Goal: Browse casually: Explore the website without a specific task or goal

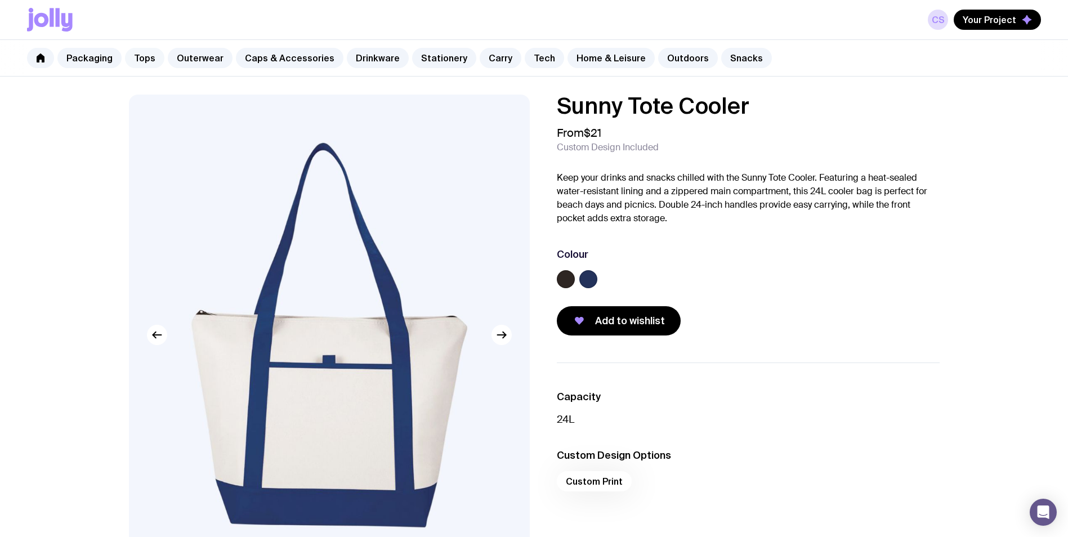
click at [151, 61] on link "Tops" at bounding box center [144, 58] width 39 height 20
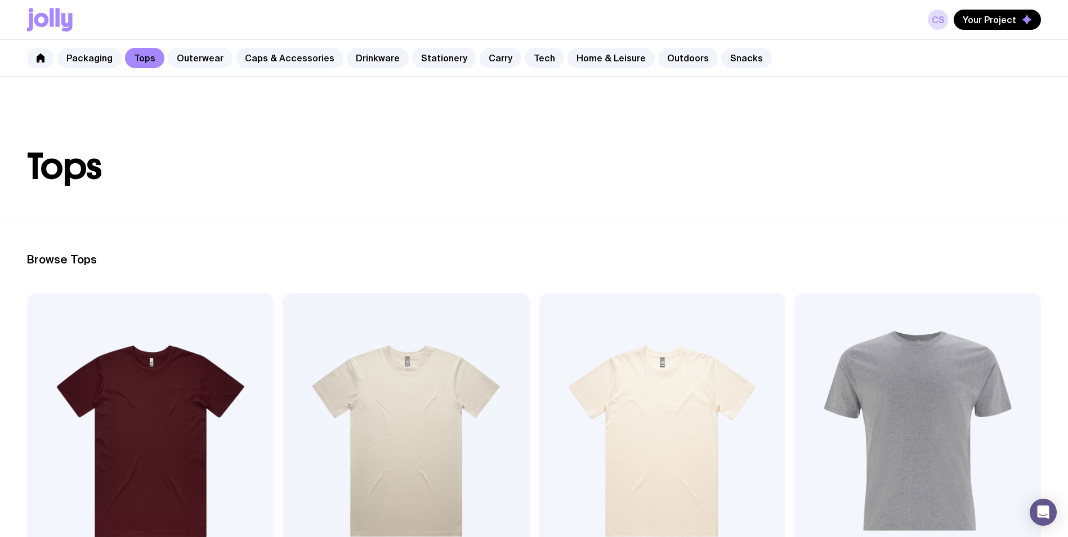
click at [198, 61] on link "Outerwear" at bounding box center [200, 58] width 65 height 20
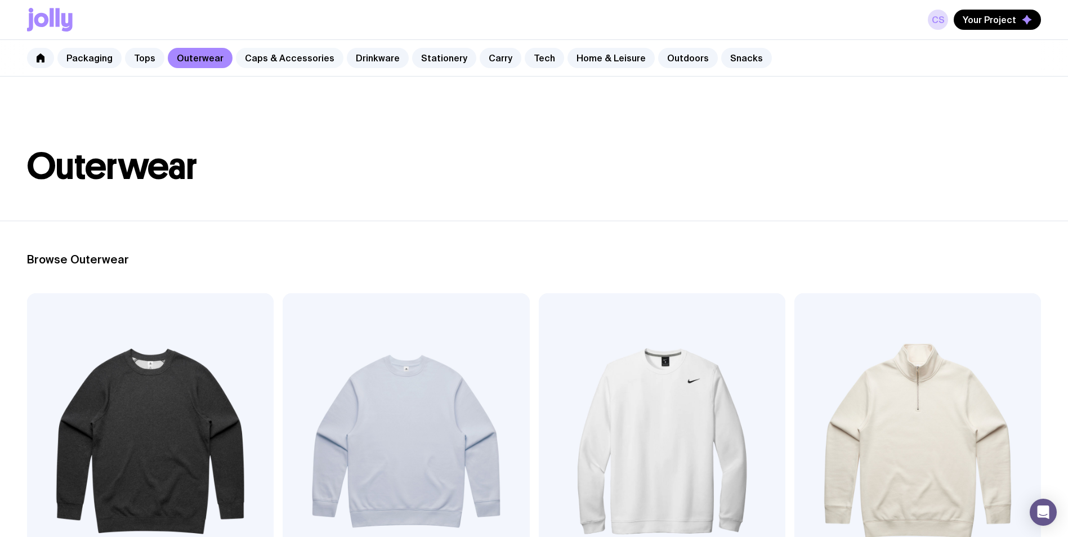
click at [258, 61] on link "Caps & Accessories" at bounding box center [290, 58] width 108 height 20
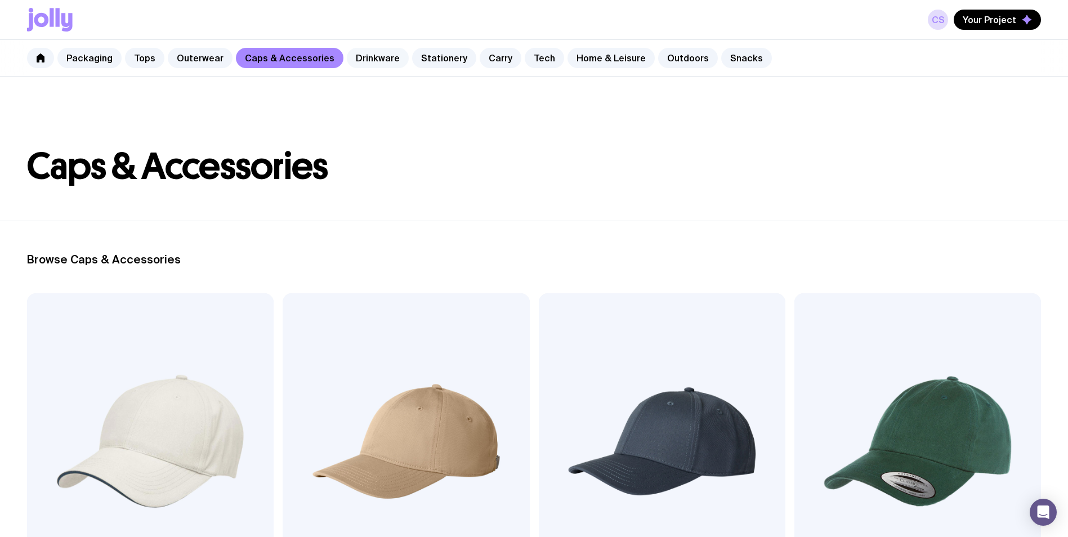
click at [380, 57] on link "Drinkware" at bounding box center [378, 58] width 62 height 20
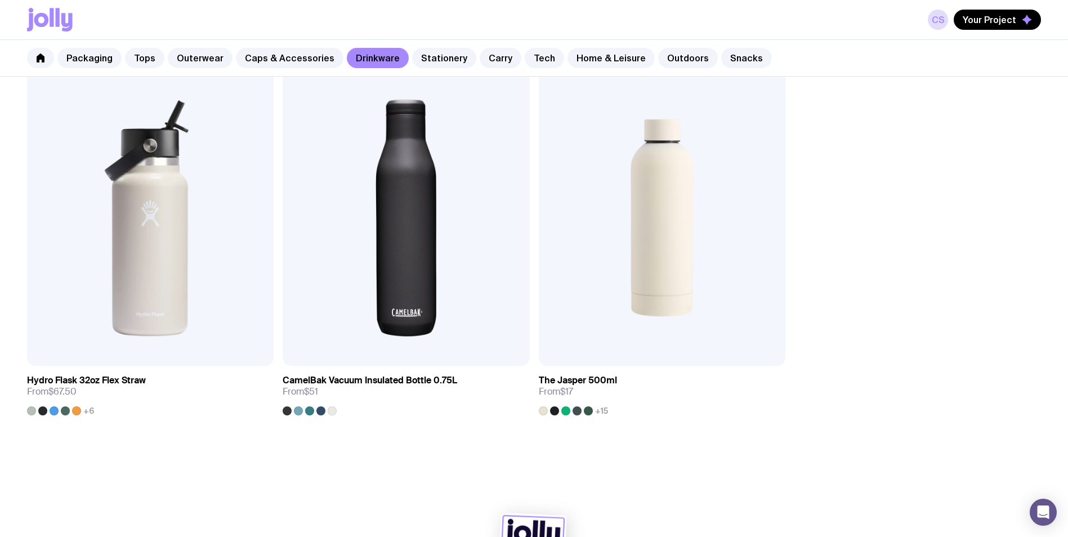
scroll to position [2196, 0]
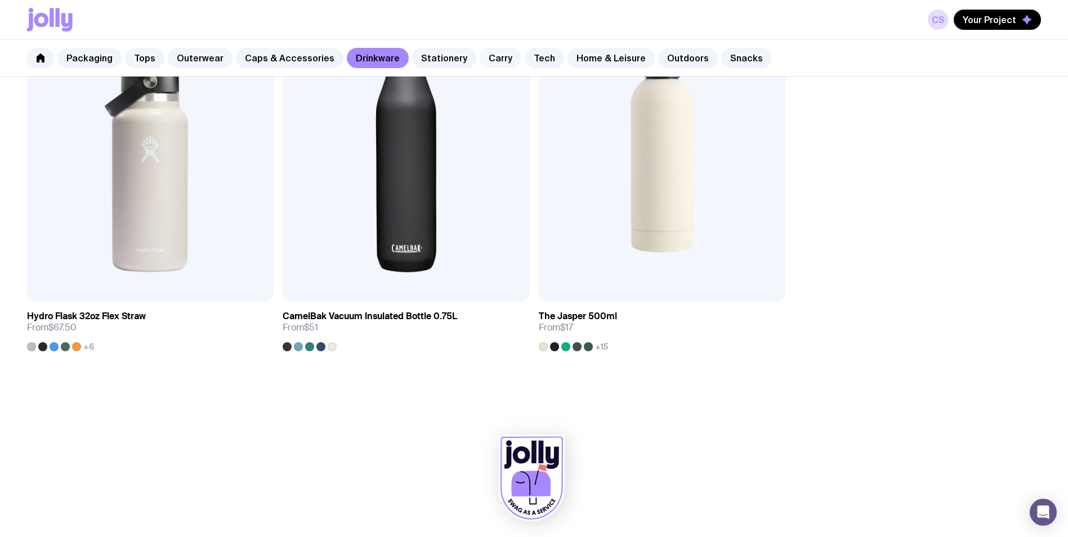
click at [500, 54] on link "Carry" at bounding box center [501, 58] width 42 height 20
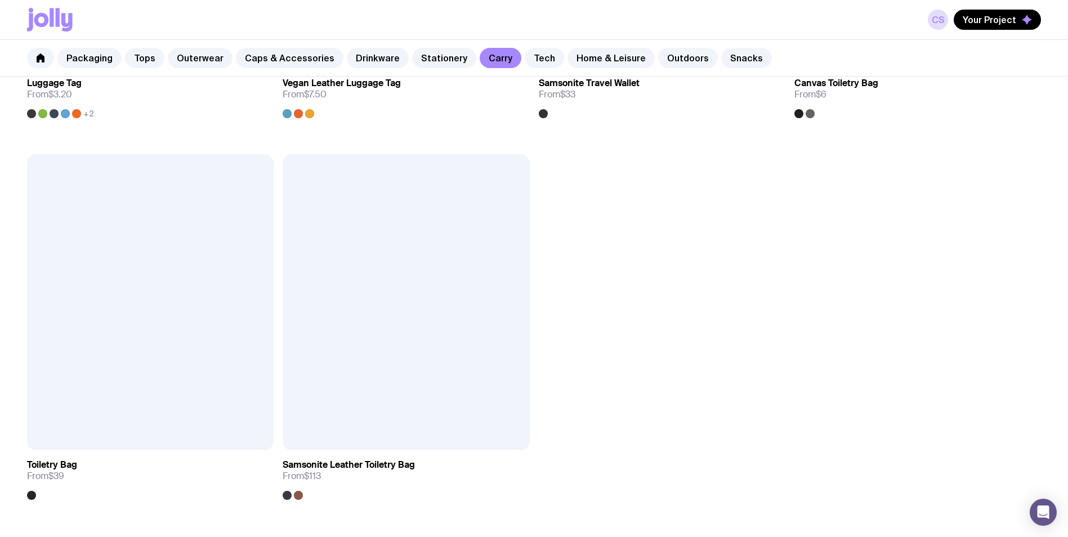
scroll to position [3209, 0]
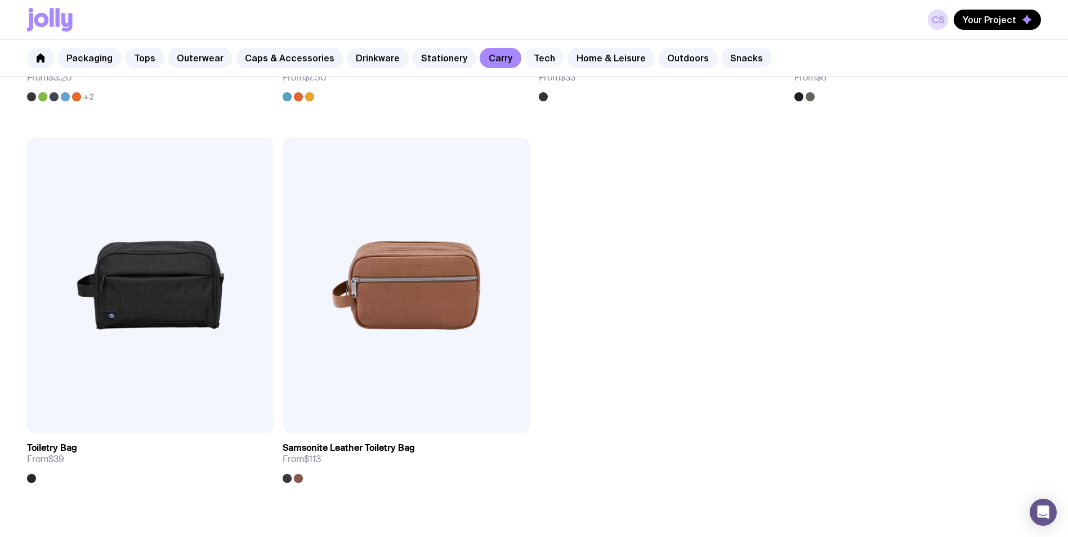
click at [531, 62] on link "Tech" at bounding box center [544, 58] width 39 height 20
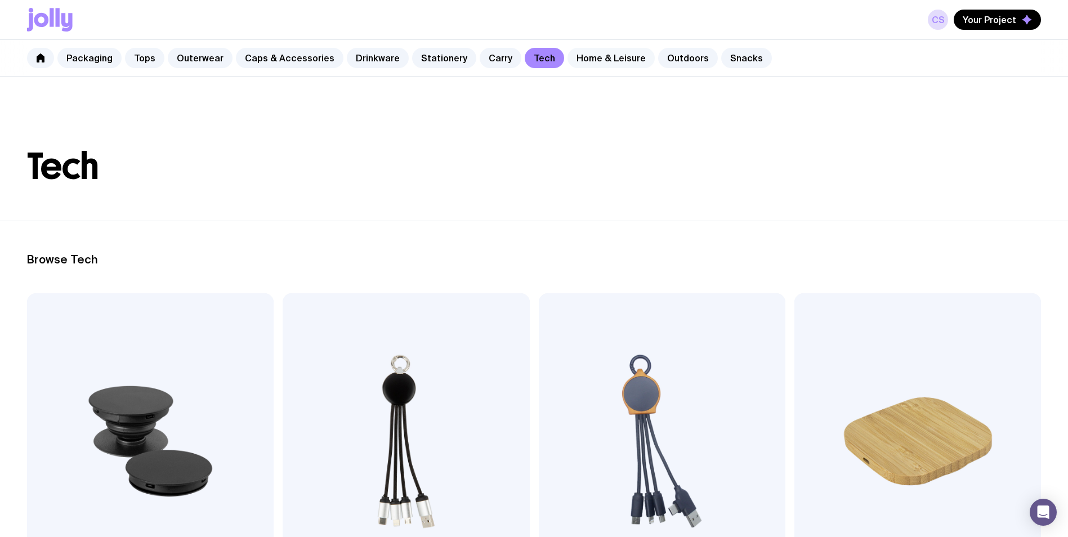
click at [573, 58] on link "Home & Leisure" at bounding box center [610, 58] width 87 height 20
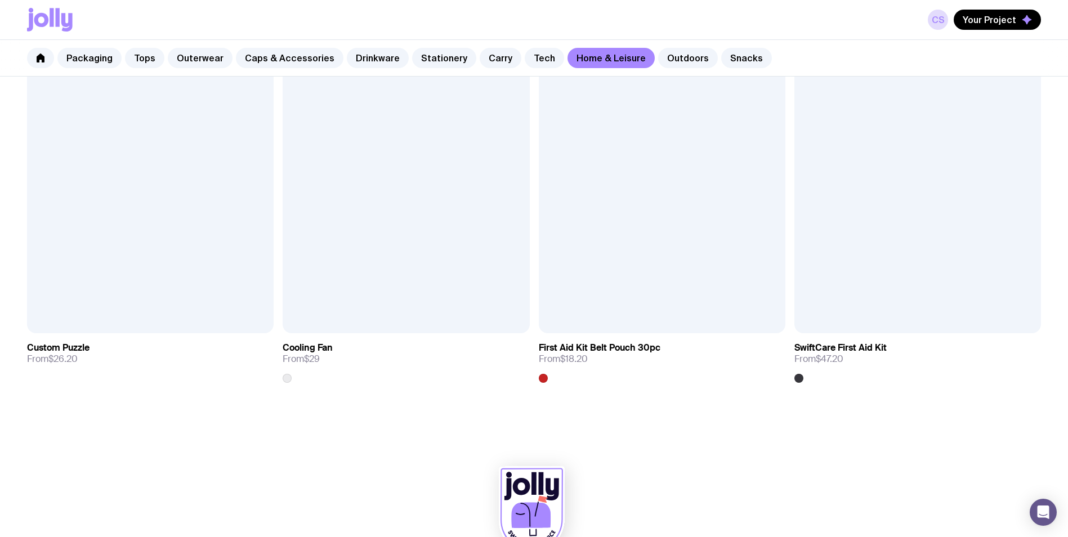
scroll to position [2965, 0]
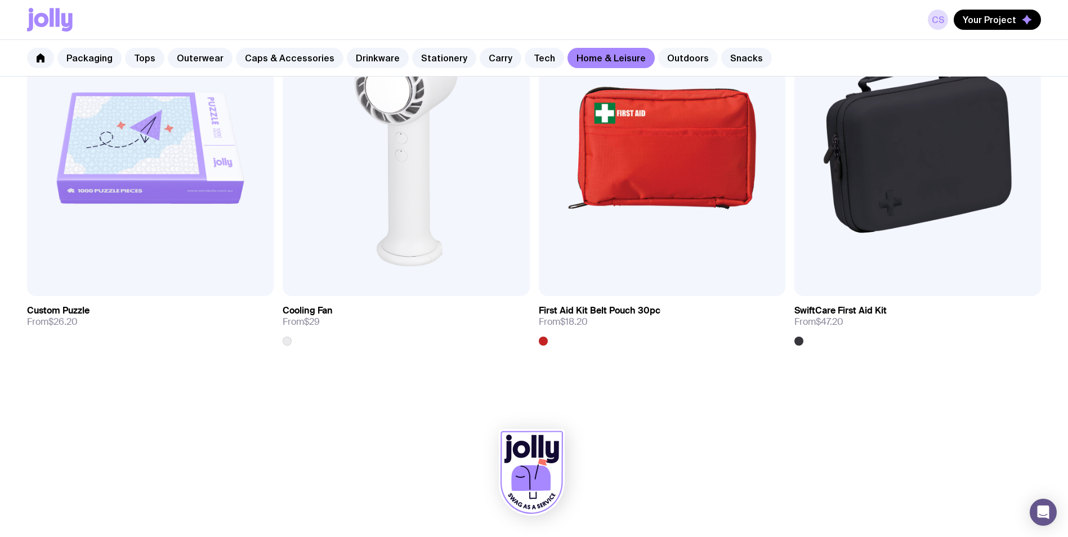
click at [680, 61] on link "Outdoors" at bounding box center [688, 58] width 60 height 20
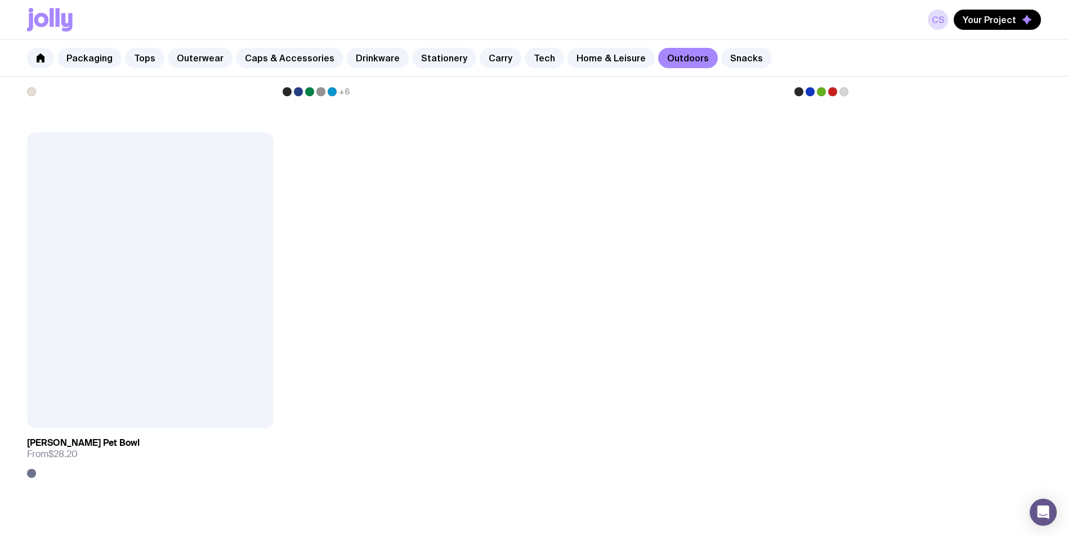
scroll to position [2196, 0]
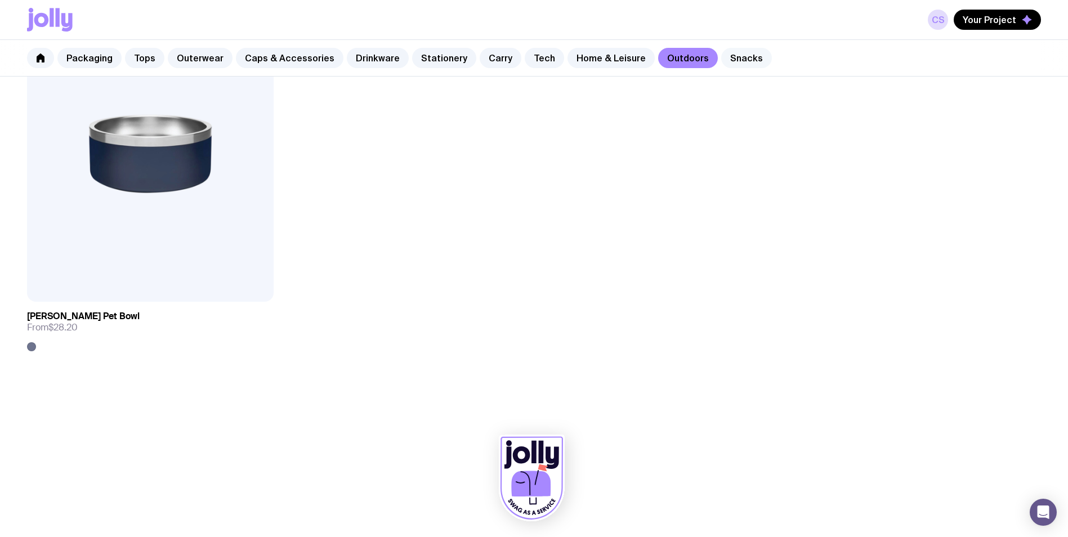
click at [727, 56] on link "Snacks" at bounding box center [746, 58] width 51 height 20
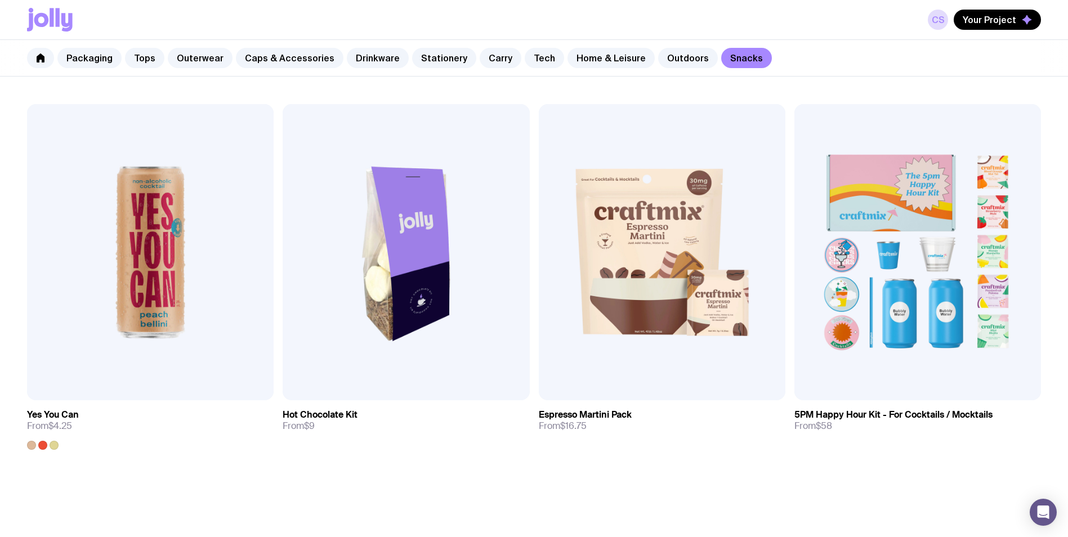
scroll to position [1013, 0]
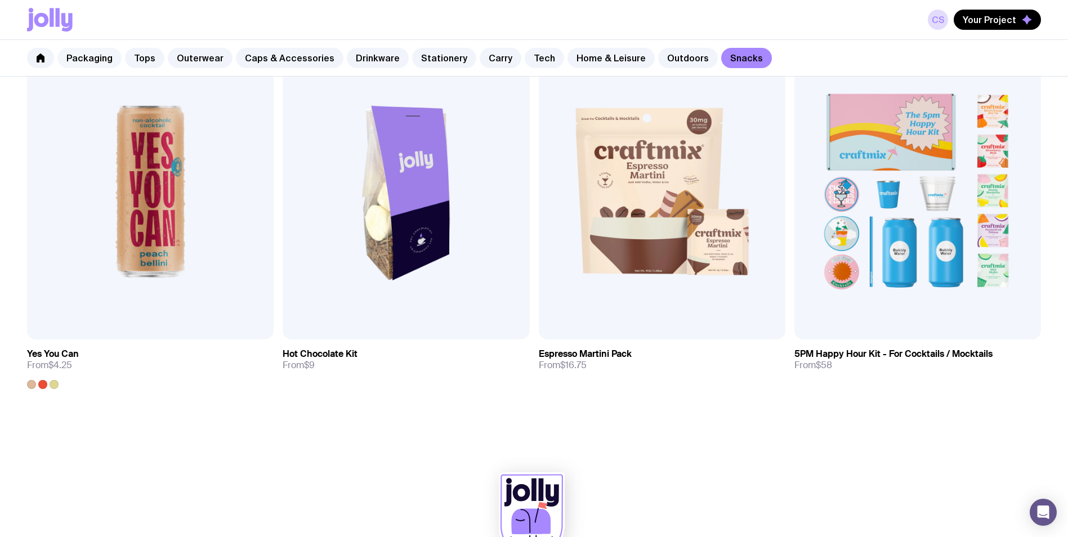
click at [96, 61] on link "Packaging" at bounding box center [89, 58] width 64 height 20
